Goal: Transaction & Acquisition: Purchase product/service

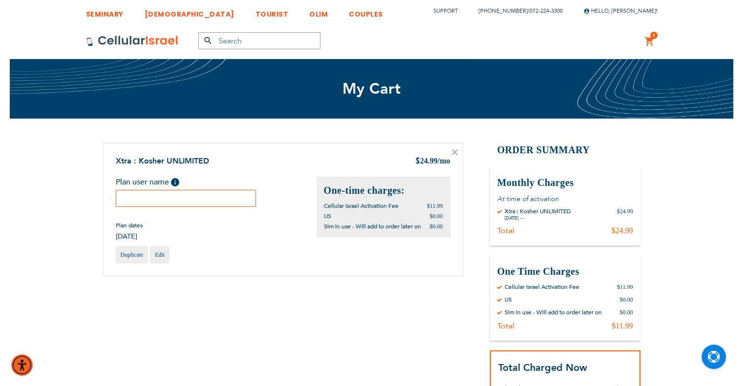
click at [205, 194] on input "text" at bounding box center [186, 198] width 141 height 17
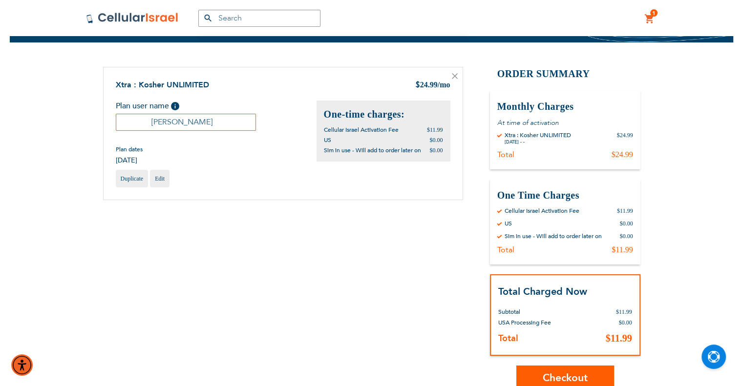
scroll to position [242, 0]
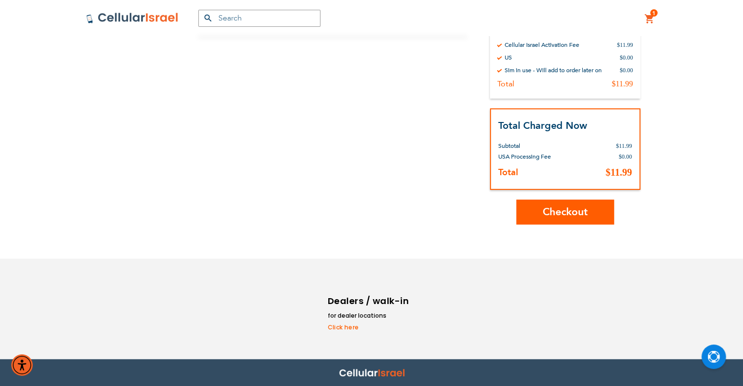
type input "Yoel"
click at [584, 210] on span "Checkout" at bounding box center [564, 212] width 45 height 14
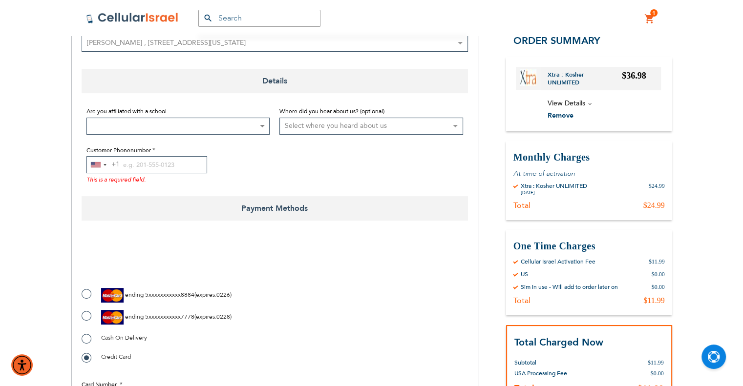
scroll to position [195, 0]
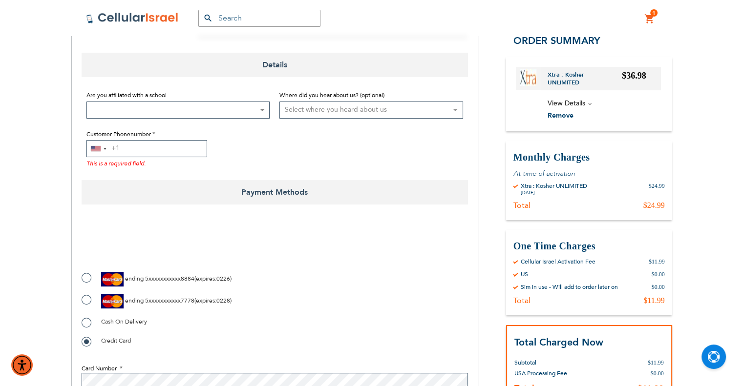
click at [121, 146] on input "Customer Phonenumber" at bounding box center [146, 148] width 121 height 17
paste input "9738973906"
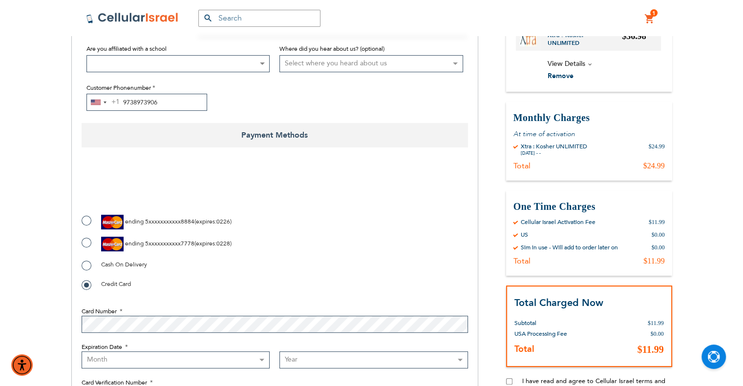
scroll to position [244, 0]
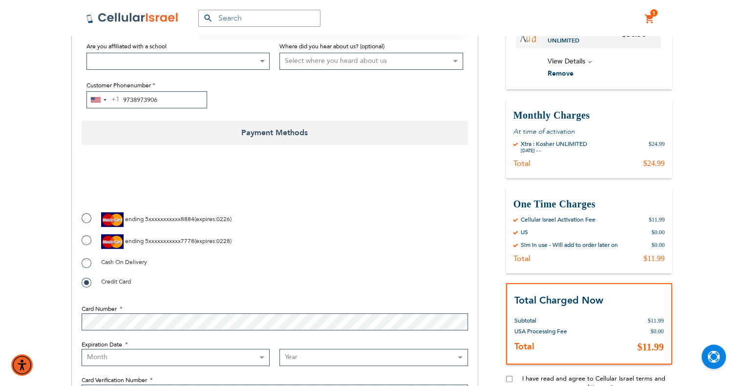
type input "9738973906"
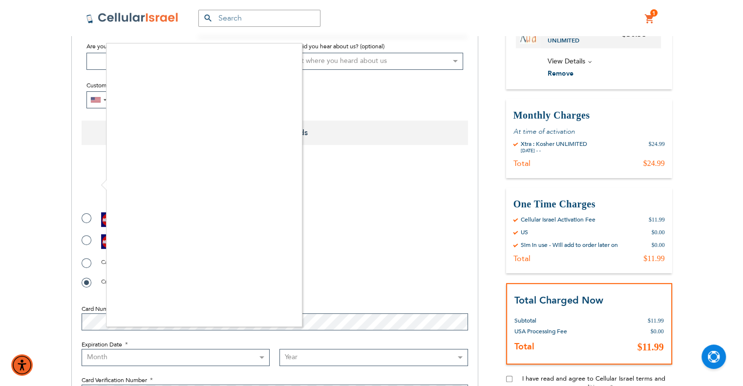
checkbox input "true"
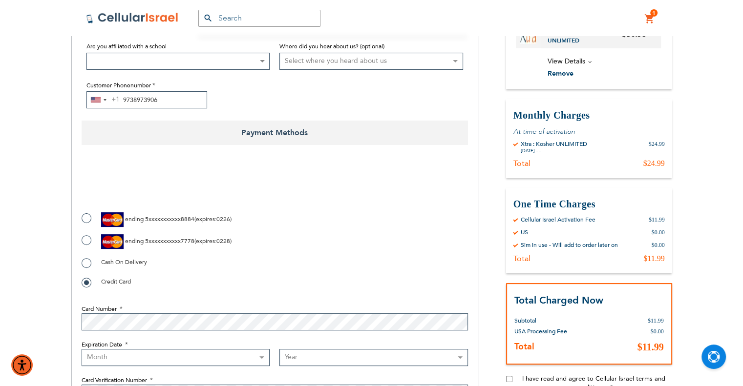
click at [103, 242] on img at bounding box center [112, 241] width 22 height 15
radio input "true"
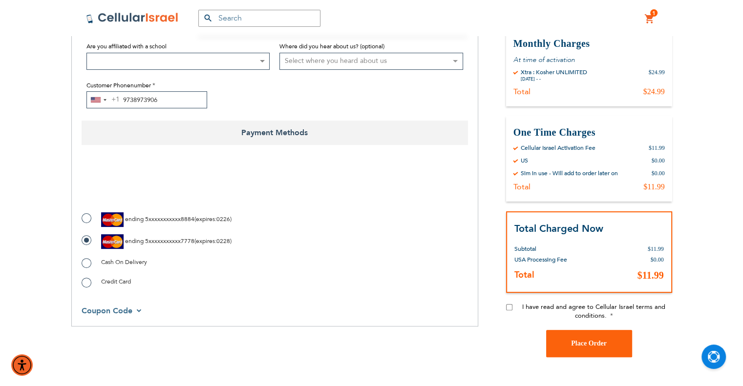
click at [509, 308] on input "I have read and agree to Cellular Israel terms and conditions." at bounding box center [509, 307] width 6 height 6
checkbox input "true"
click at [588, 347] on span "Place Order" at bounding box center [589, 343] width 36 height 7
